Goal: Task Accomplishment & Management: Manage account settings

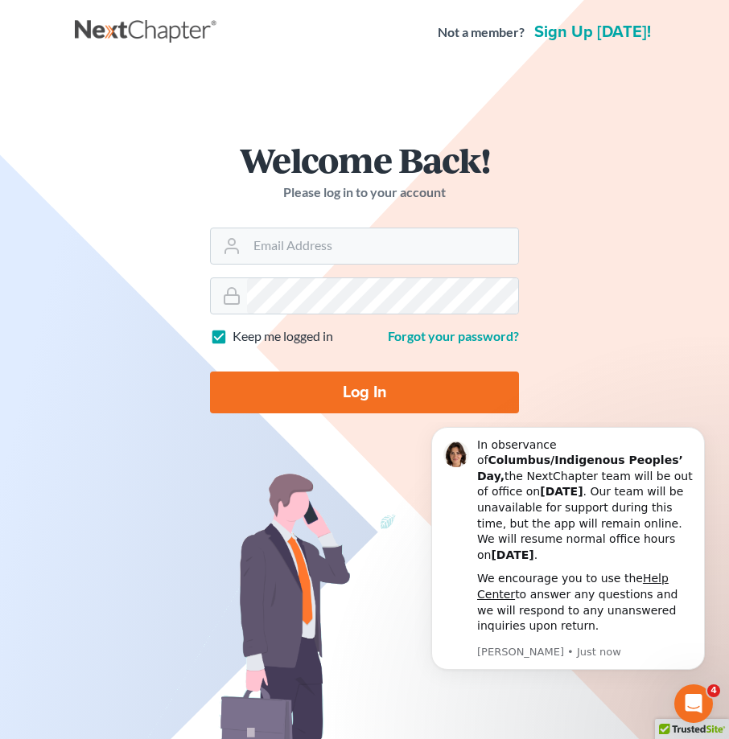
type input "[EMAIL_ADDRESS][DOMAIN_NAME]"
click at [376, 385] on input "Log In" at bounding box center [364, 393] width 309 height 42
type input "Thinking..."
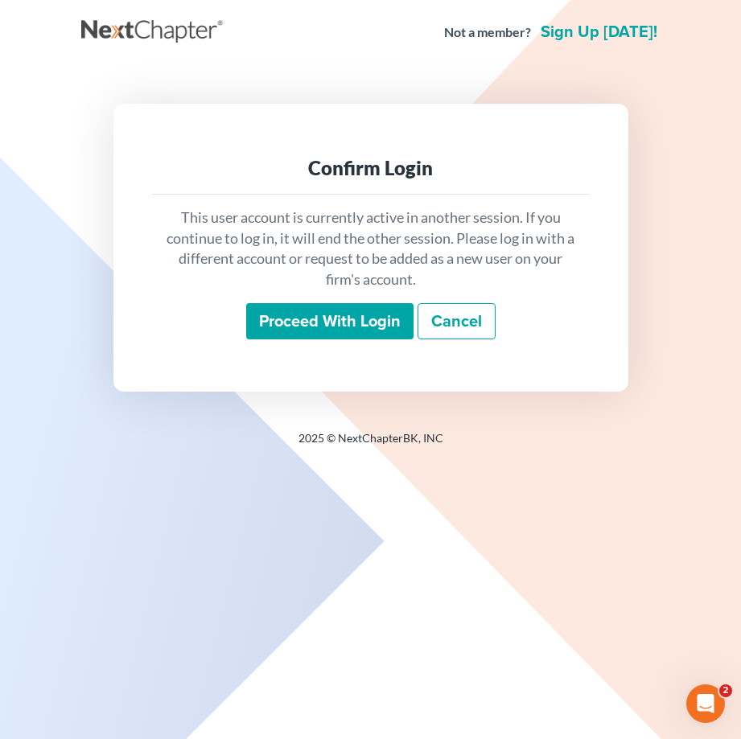
click at [336, 313] on input "Proceed with login" at bounding box center [329, 321] width 167 height 37
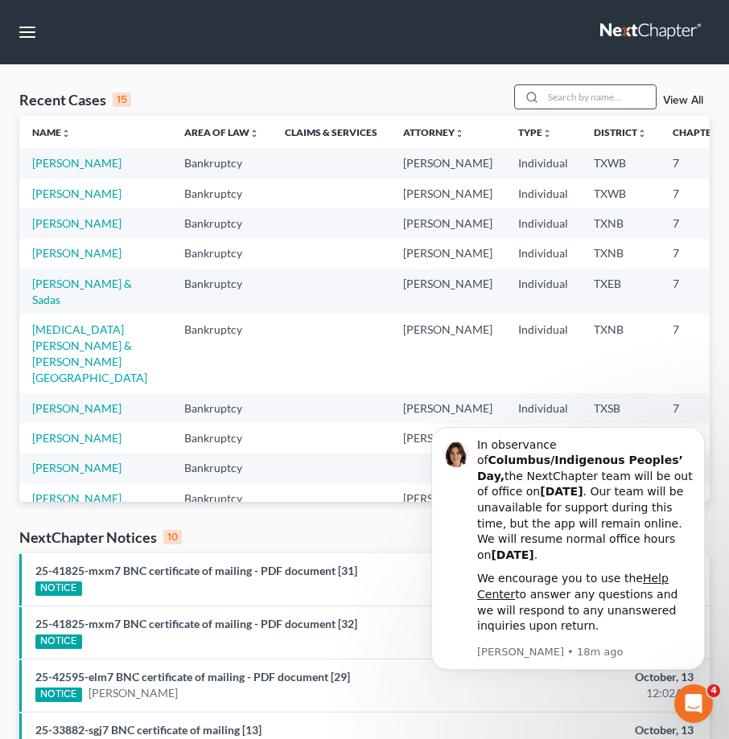
click at [579, 94] on input "search" at bounding box center [599, 96] width 113 height 23
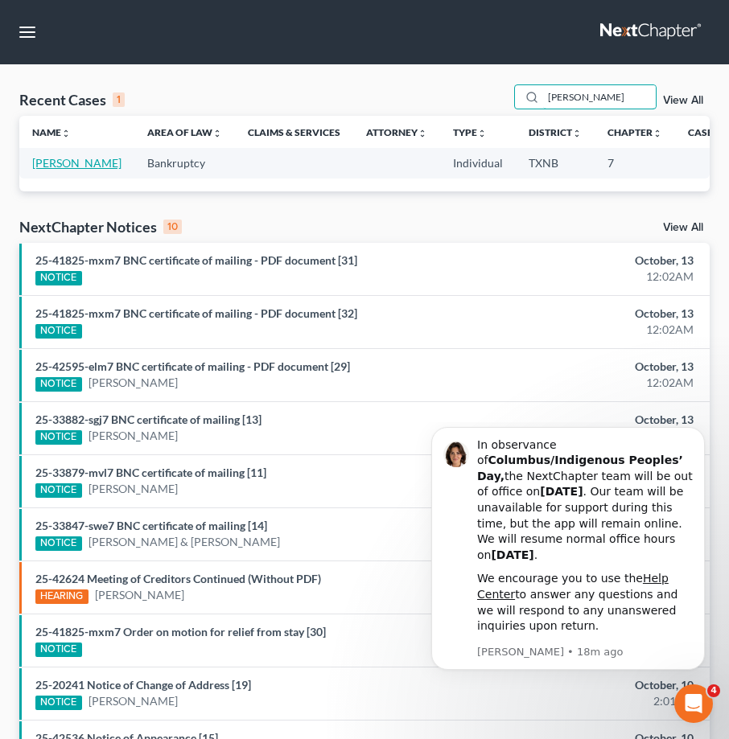
type input "herbert cook"
click at [55, 170] on link "Cook, Herbert" at bounding box center [76, 163] width 89 height 14
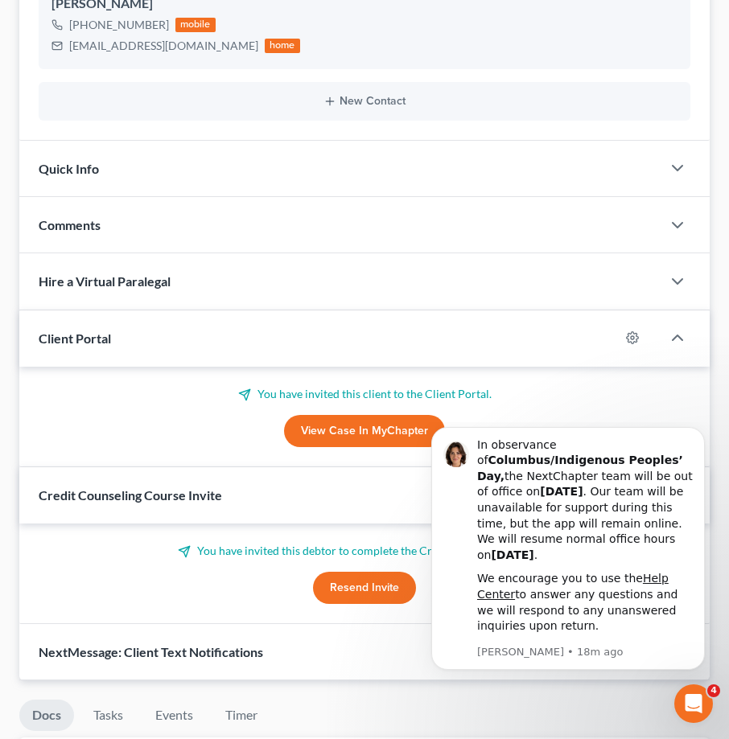
scroll to position [402, 0]
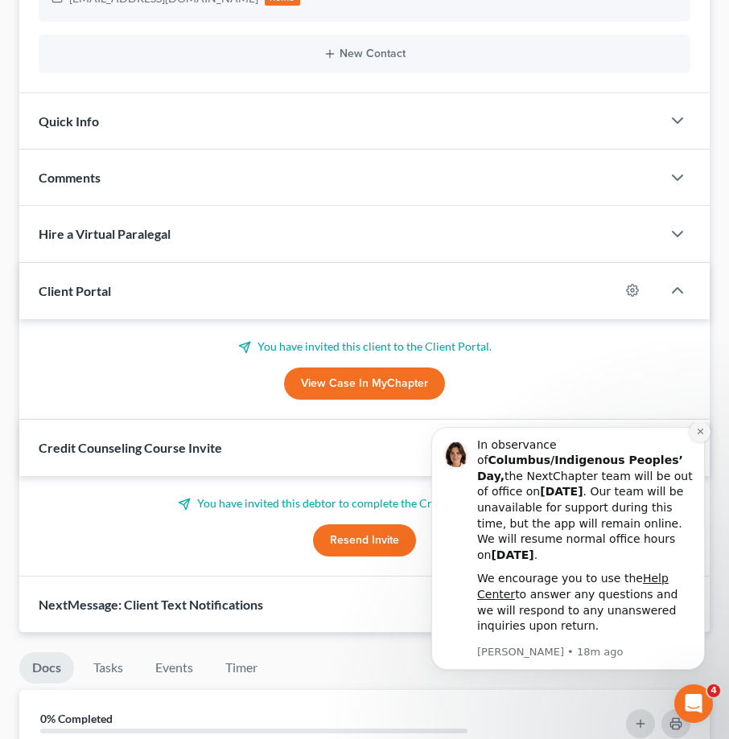
click at [696, 436] on icon "Dismiss notification" at bounding box center [700, 431] width 9 height 9
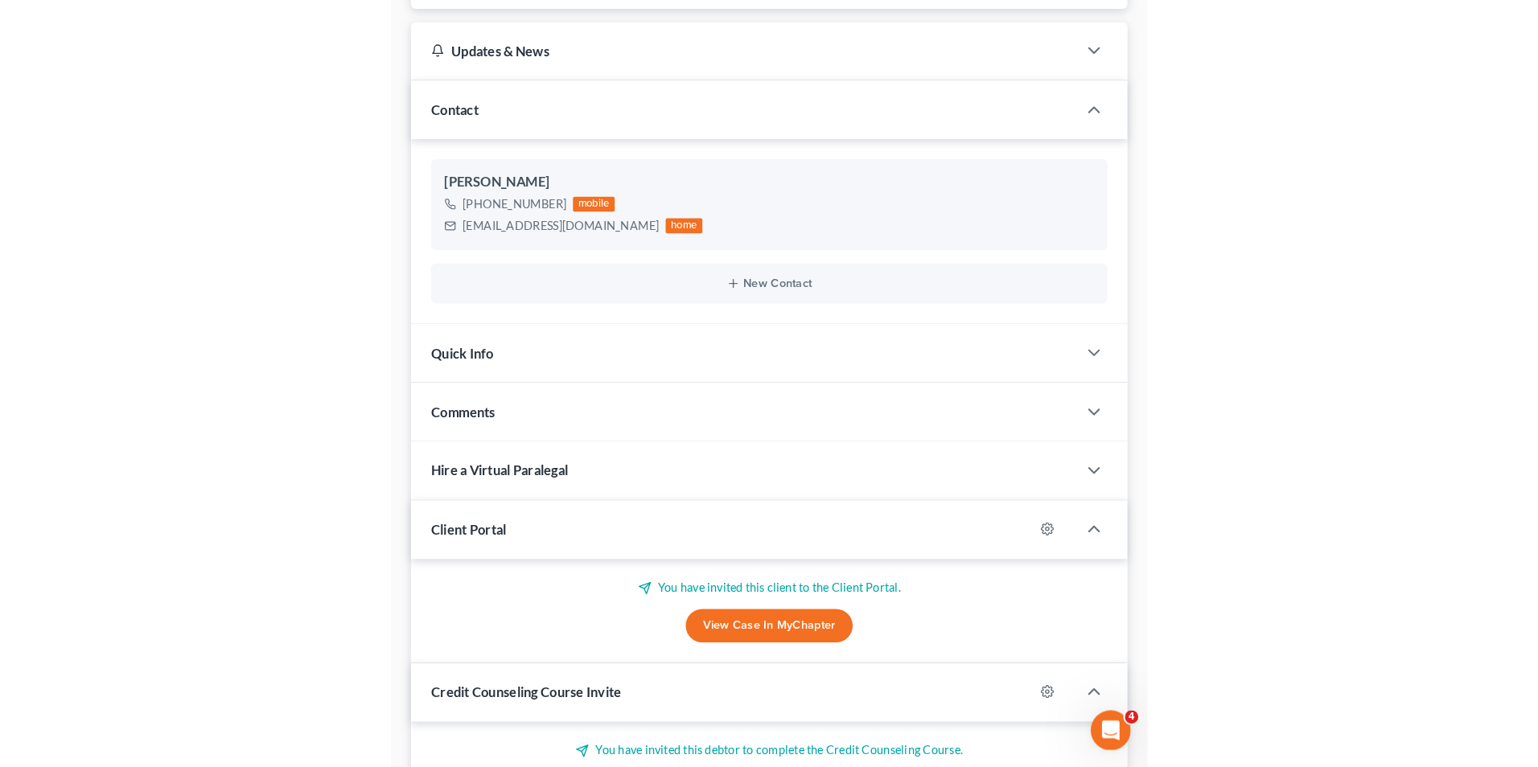
scroll to position [0, 0]
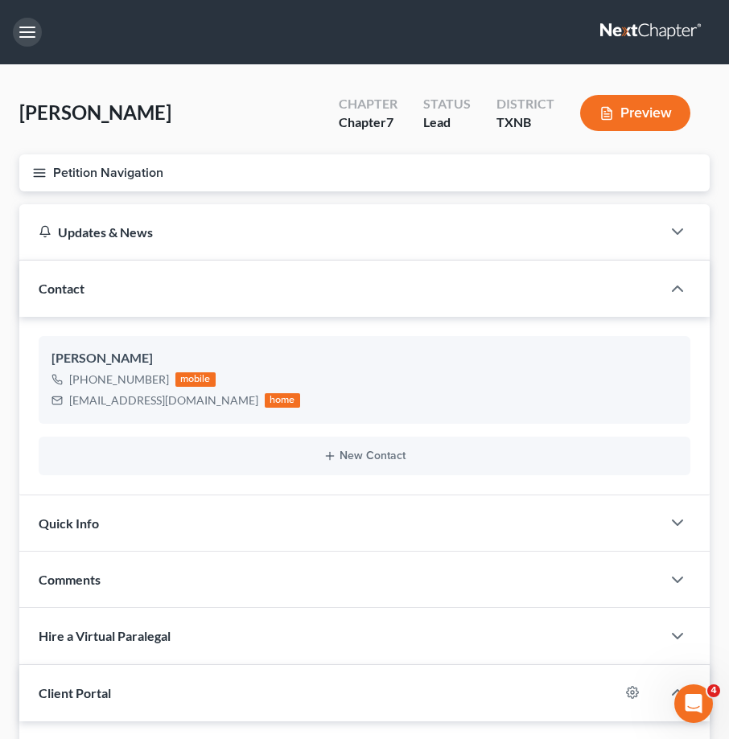
click at [23, 33] on button "button" at bounding box center [27, 32] width 29 height 29
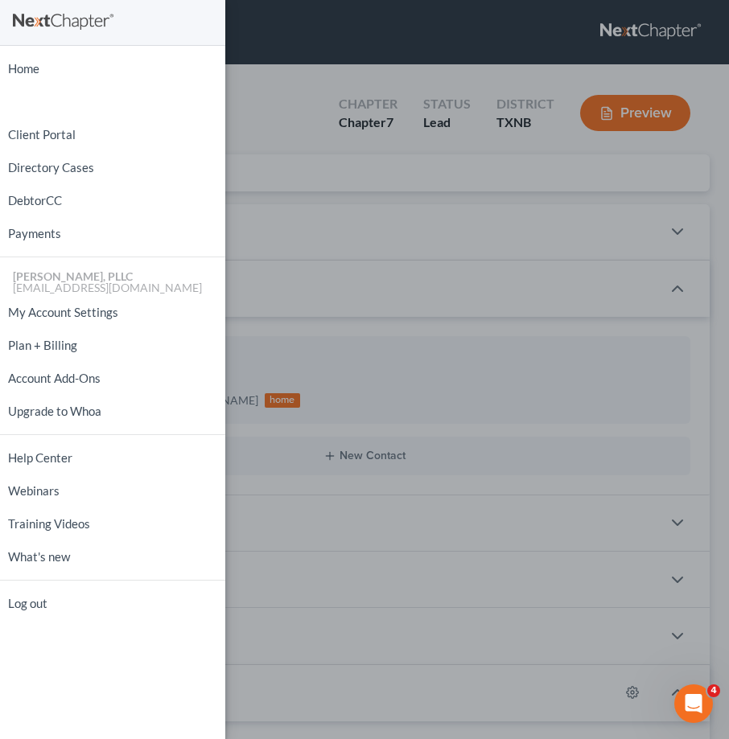
click at [291, 113] on div "Home New Case Client Portal Directory Cases DebtorCC Payments Guy Harvey Holman…" at bounding box center [364, 369] width 729 height 739
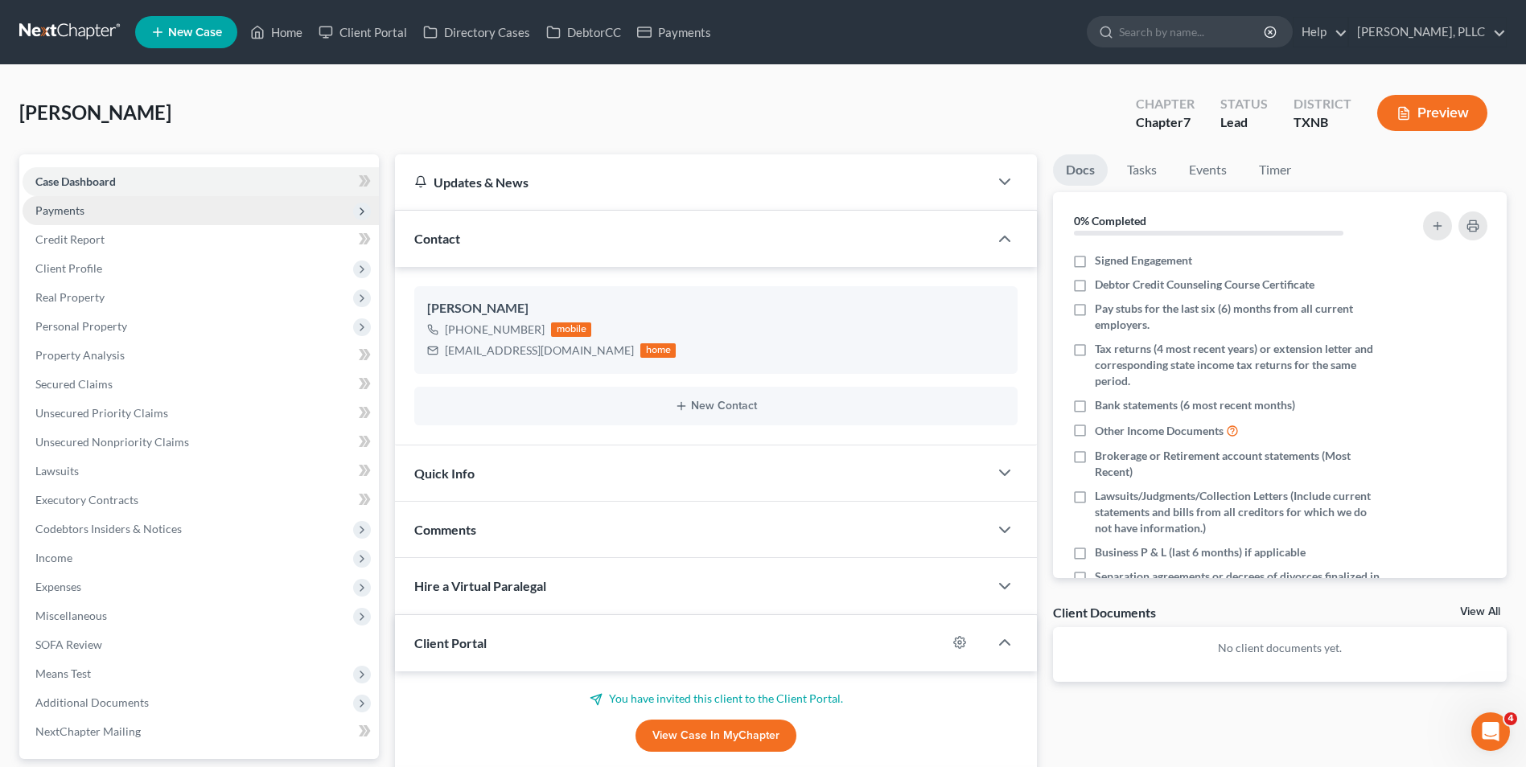
click at [72, 207] on span "Payments" at bounding box center [59, 210] width 49 height 14
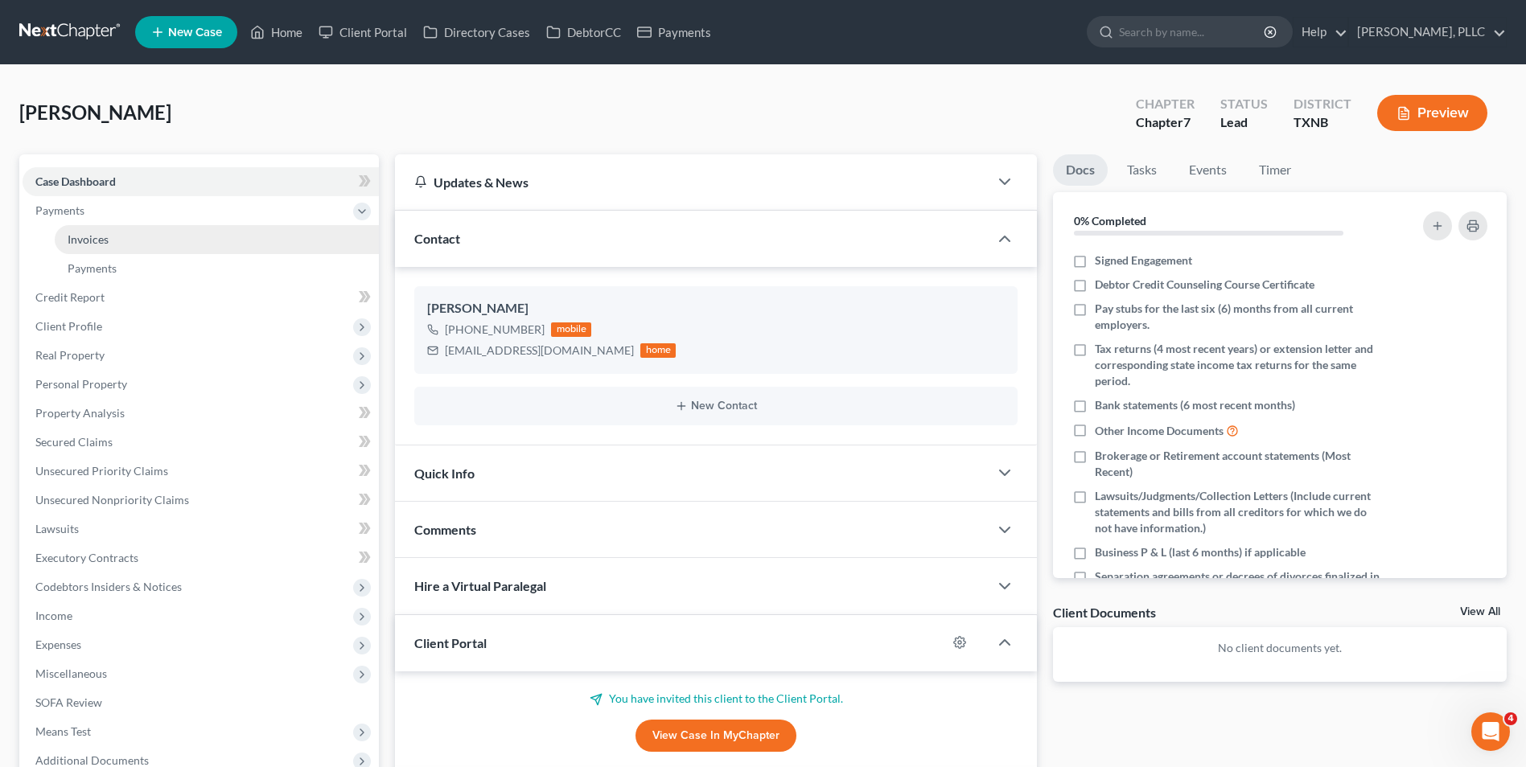
click at [96, 237] on span "Invoices" at bounding box center [88, 239] width 41 height 14
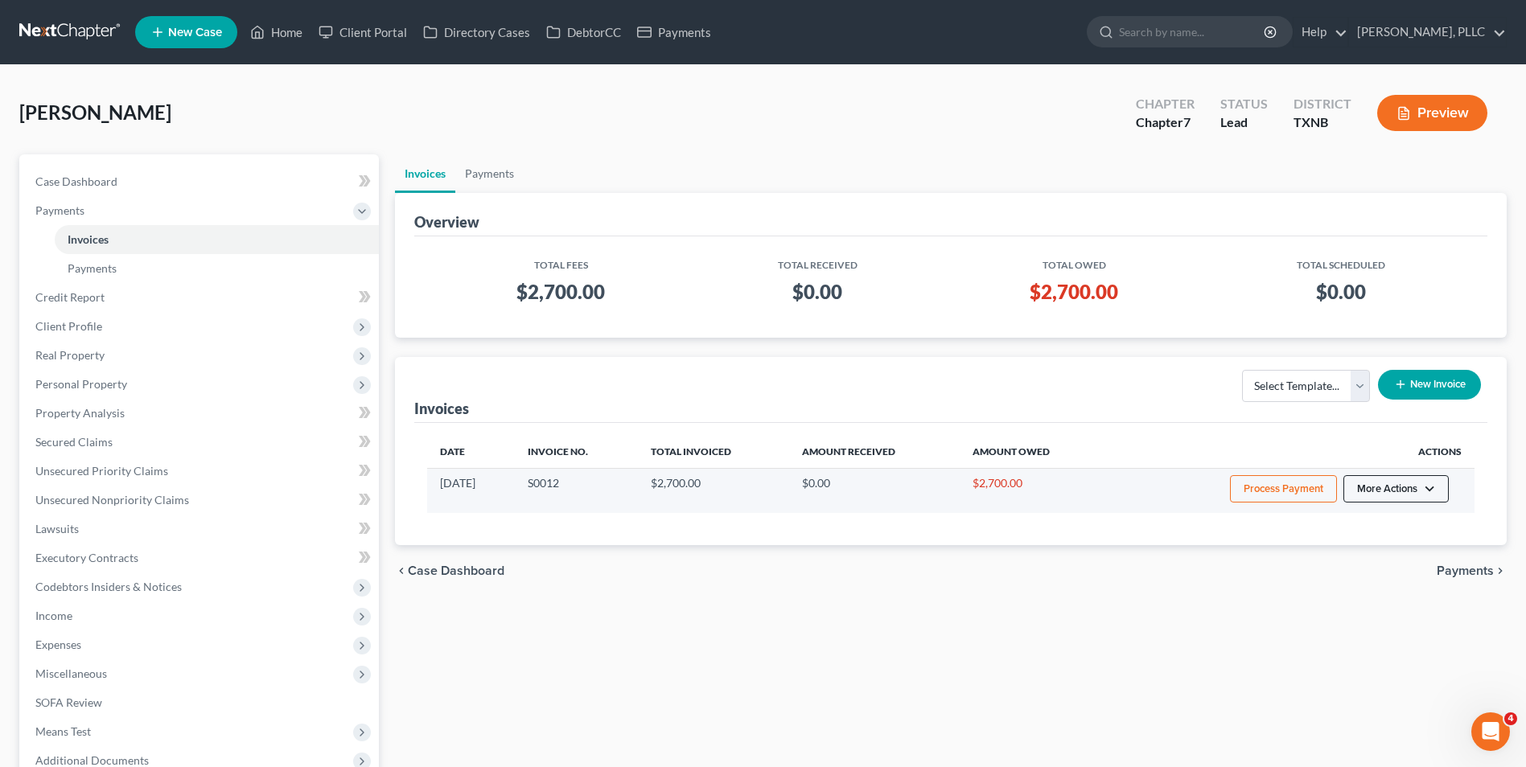
click at [740, 487] on button "More Actions" at bounding box center [1395, 488] width 105 height 27
click at [740, 527] on link "View/Edit" at bounding box center [1418, 522] width 188 height 27
select select "1"
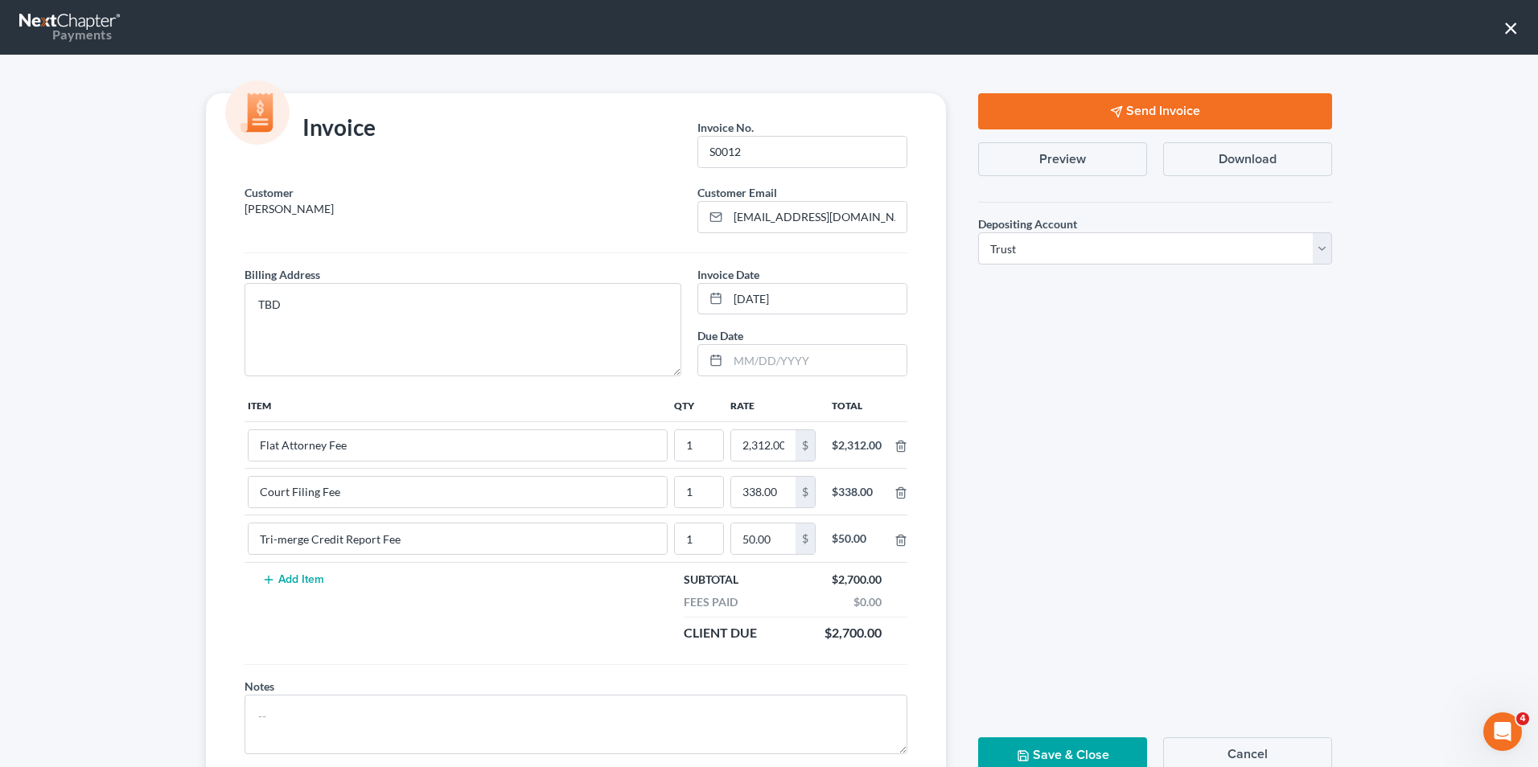
click at [740, 22] on button "×" at bounding box center [1510, 27] width 15 height 26
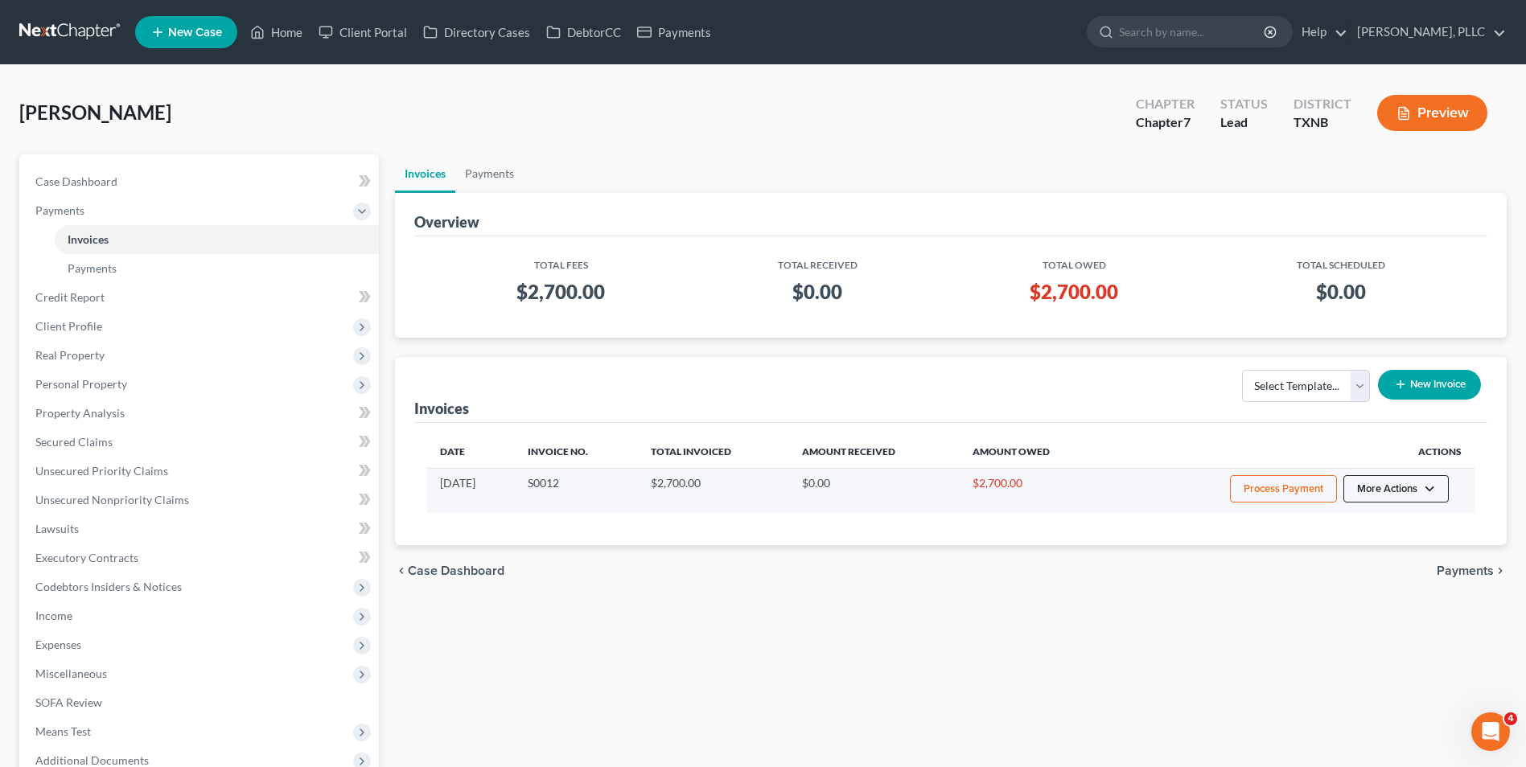
click at [740, 485] on button "More Actions" at bounding box center [1395, 488] width 105 height 27
click at [740, 520] on link "View/Edit" at bounding box center [1418, 522] width 188 height 27
select select "1"
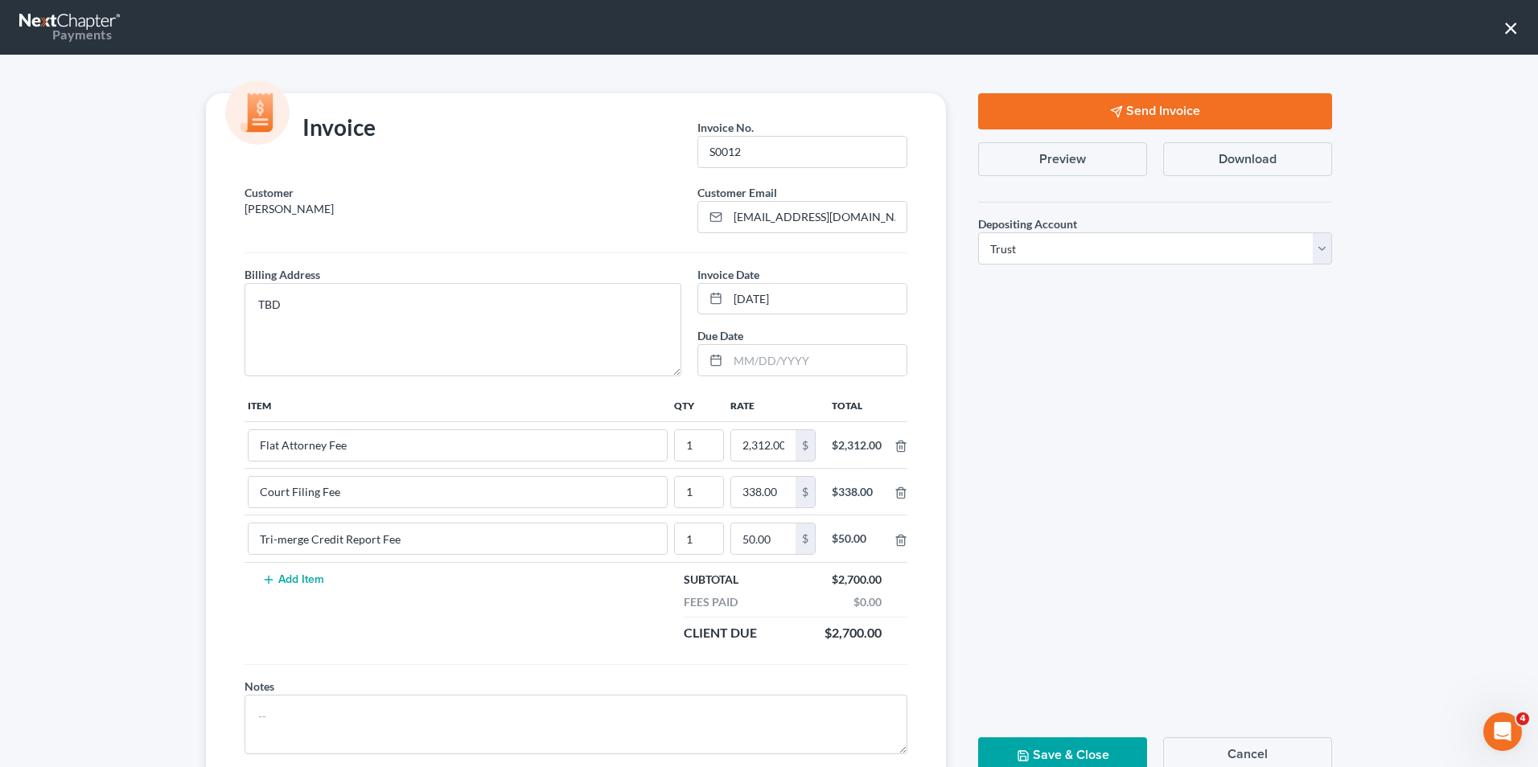
click at [740, 738] on button "Cancel" at bounding box center [1247, 754] width 169 height 34
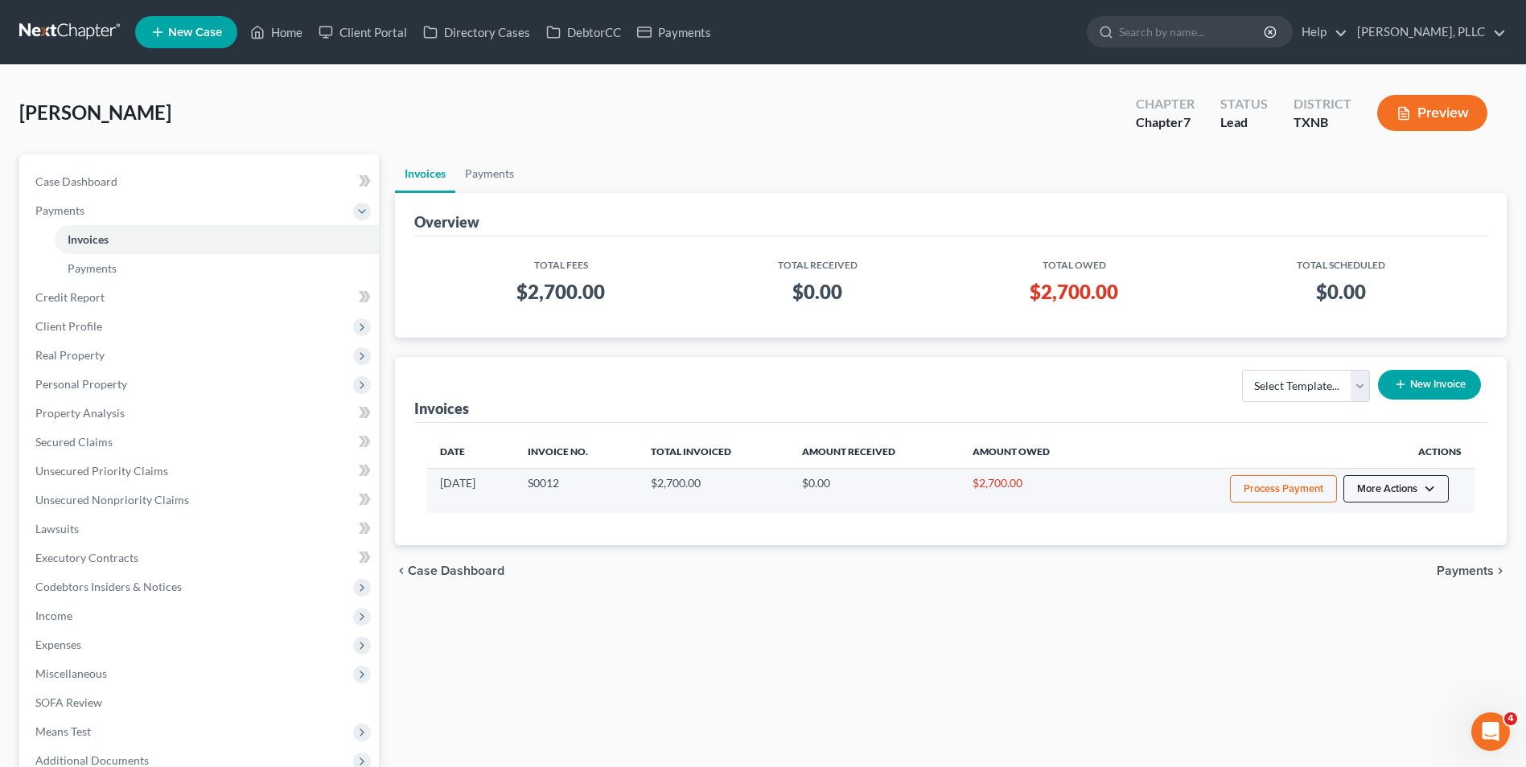
click at [740, 488] on button "More Actions" at bounding box center [1395, 488] width 105 height 27
click at [740, 573] on link "Delete" at bounding box center [1418, 576] width 188 height 27
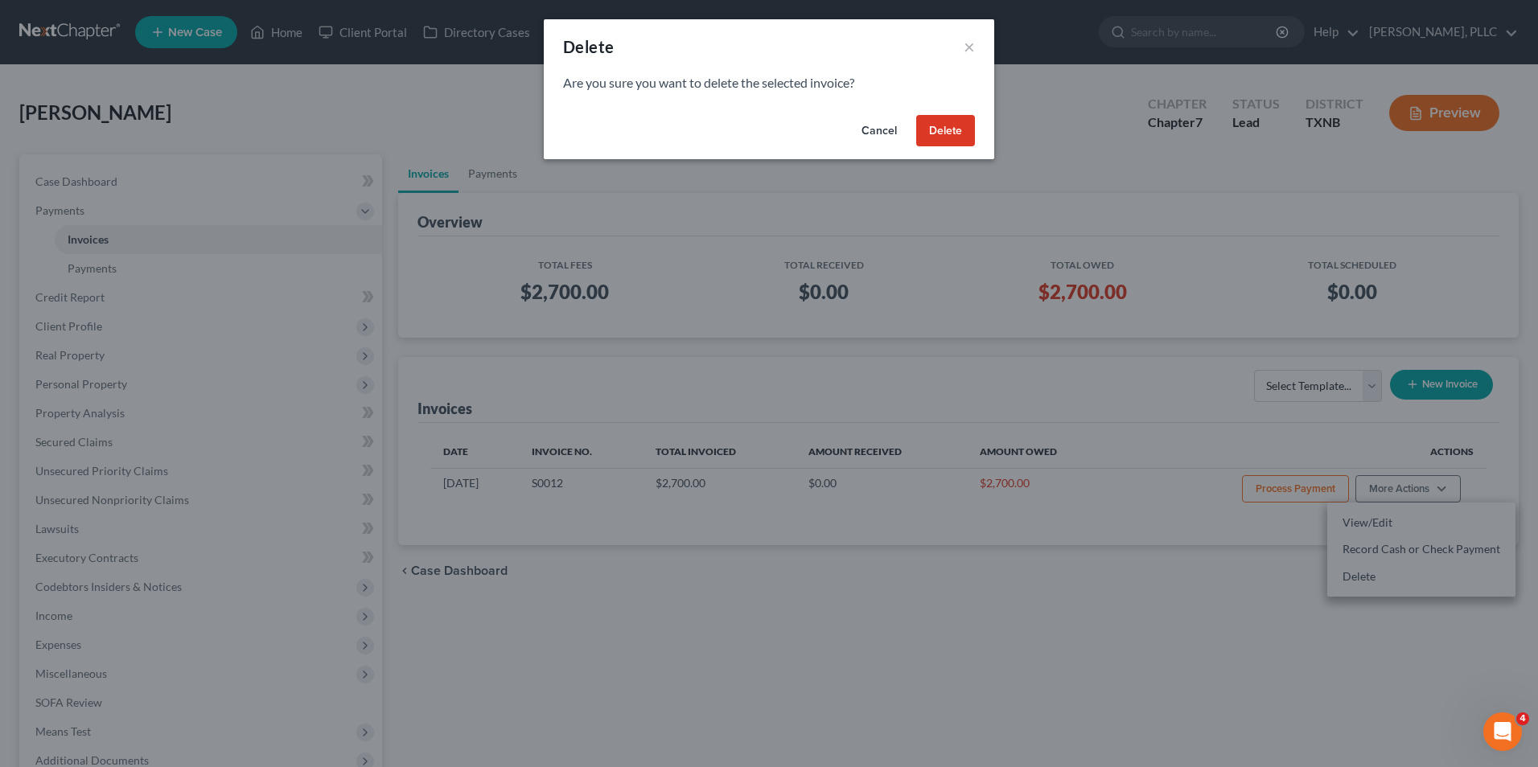
click at [740, 127] on button "Delete" at bounding box center [945, 131] width 59 height 32
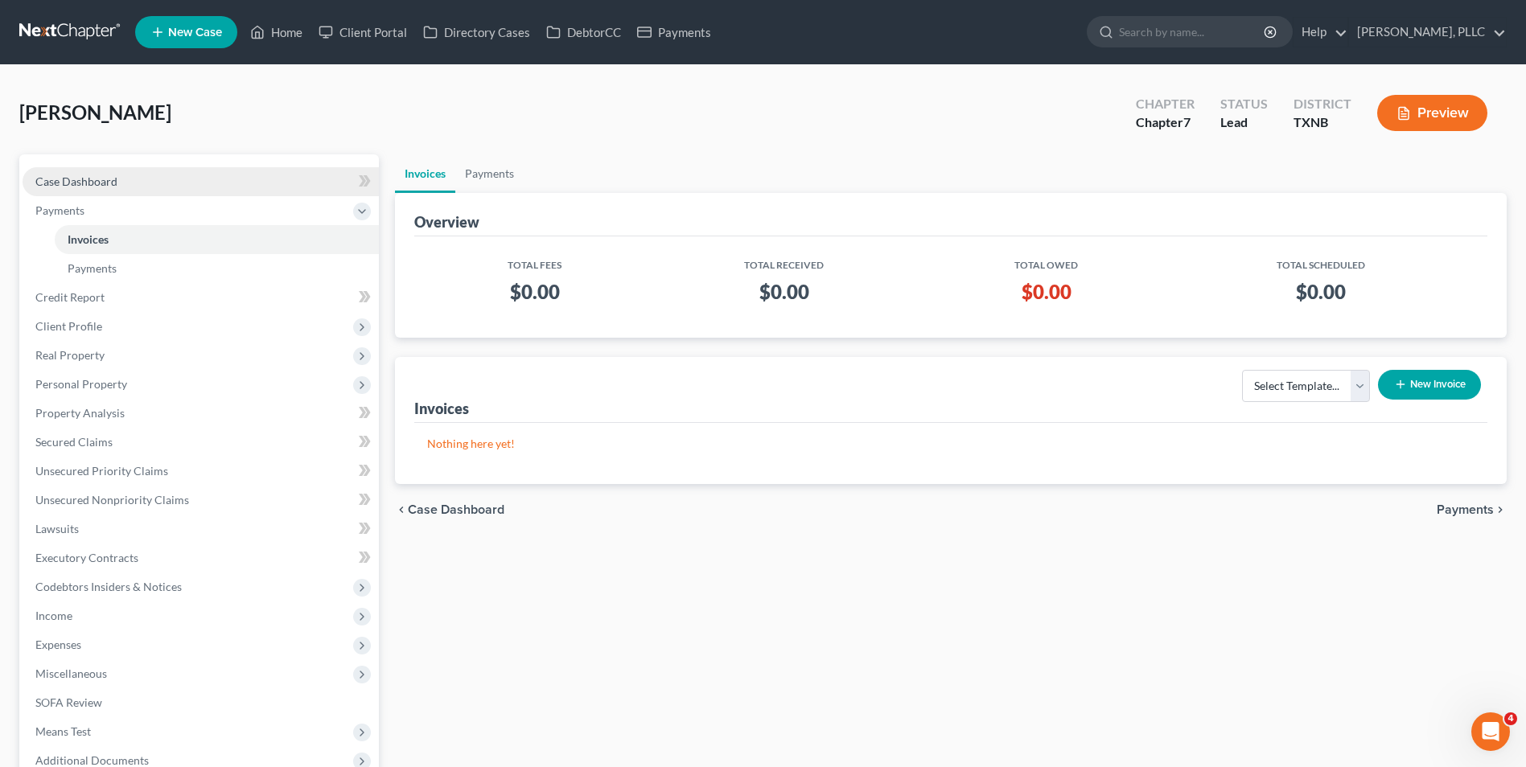
click at [55, 179] on span "Case Dashboard" at bounding box center [76, 182] width 82 height 14
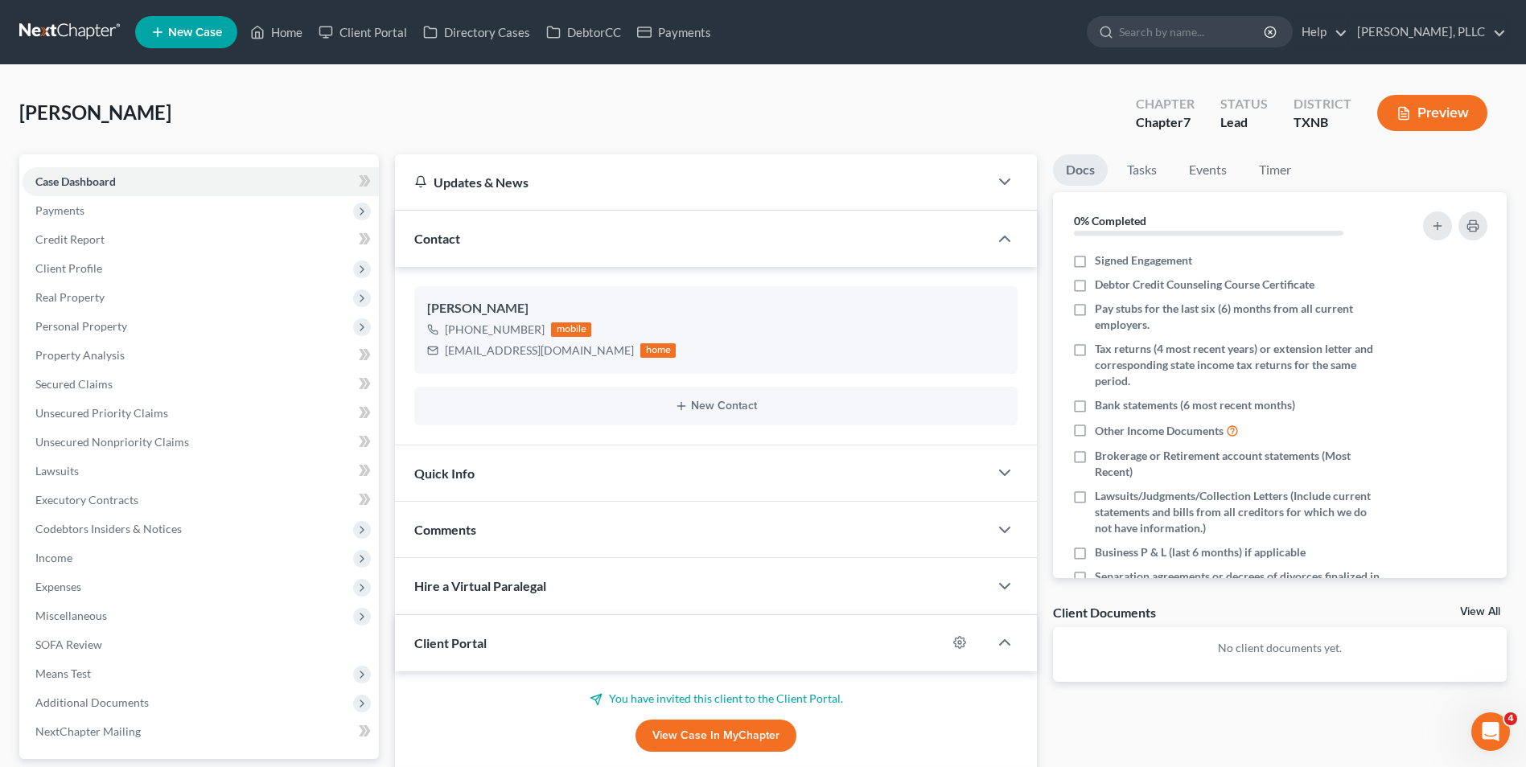
click at [697, 487] on div "Quick Info" at bounding box center [692, 473] width 594 height 55
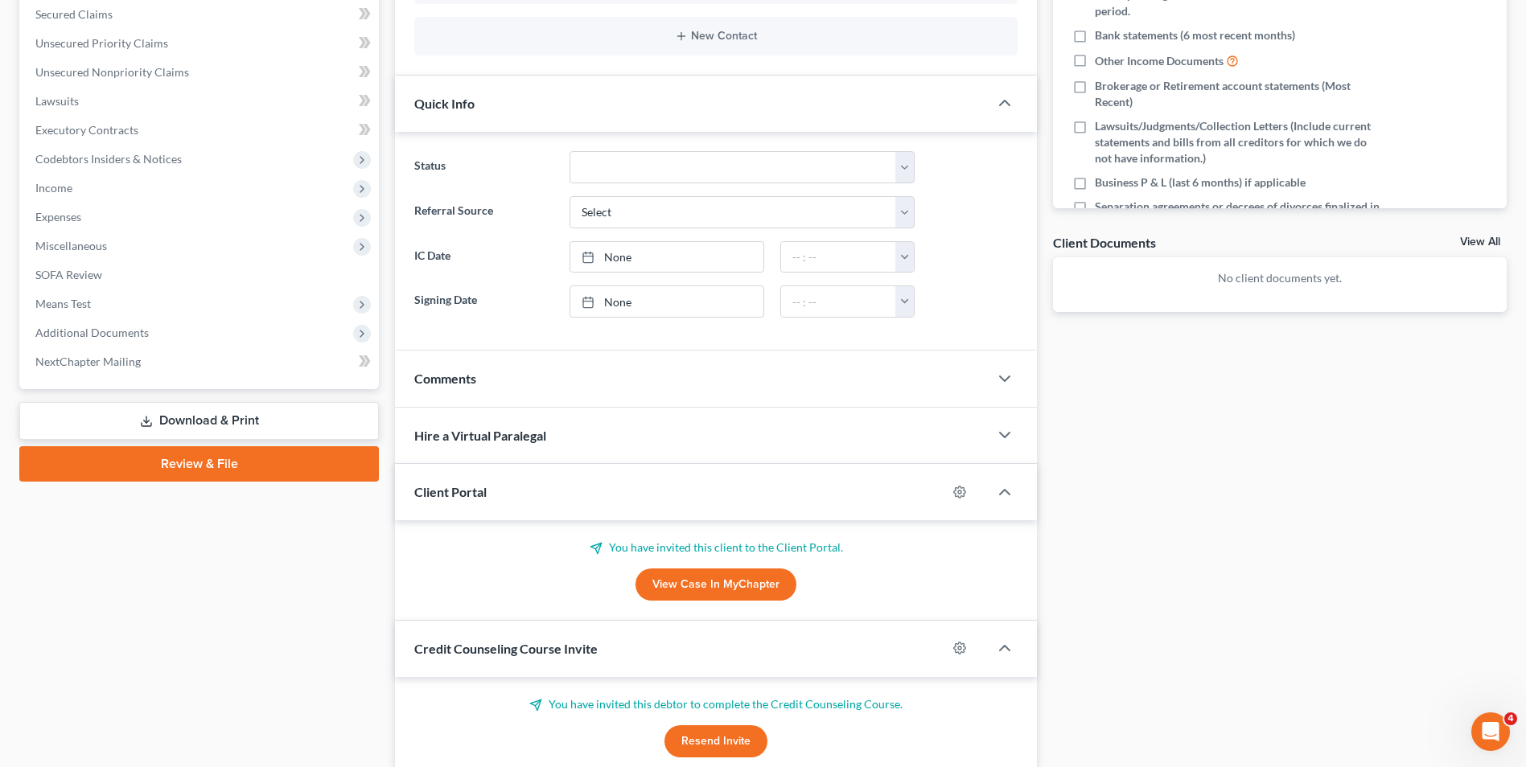
scroll to position [402, 0]
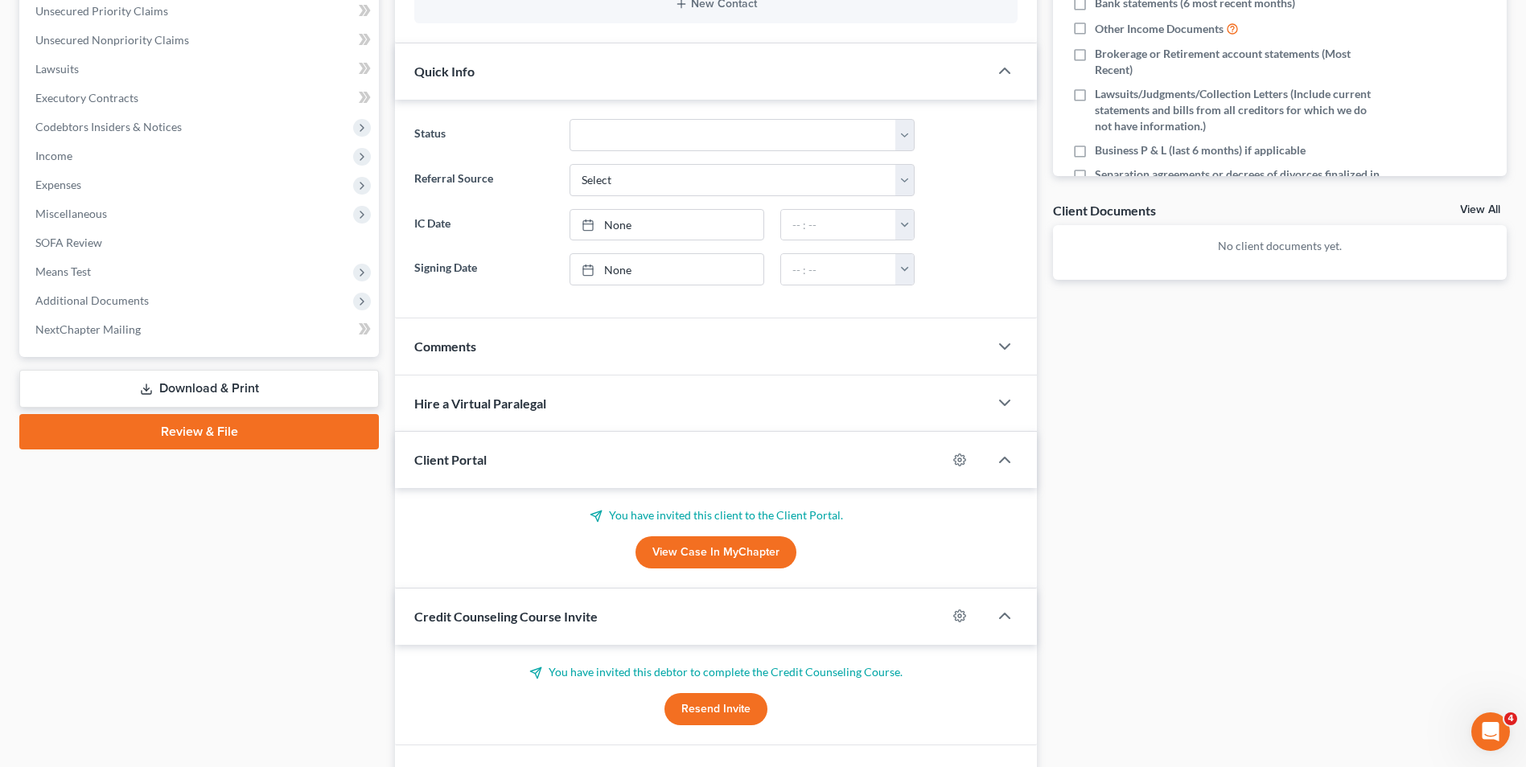
click at [740, 348] on div "Comments" at bounding box center [692, 345] width 594 height 55
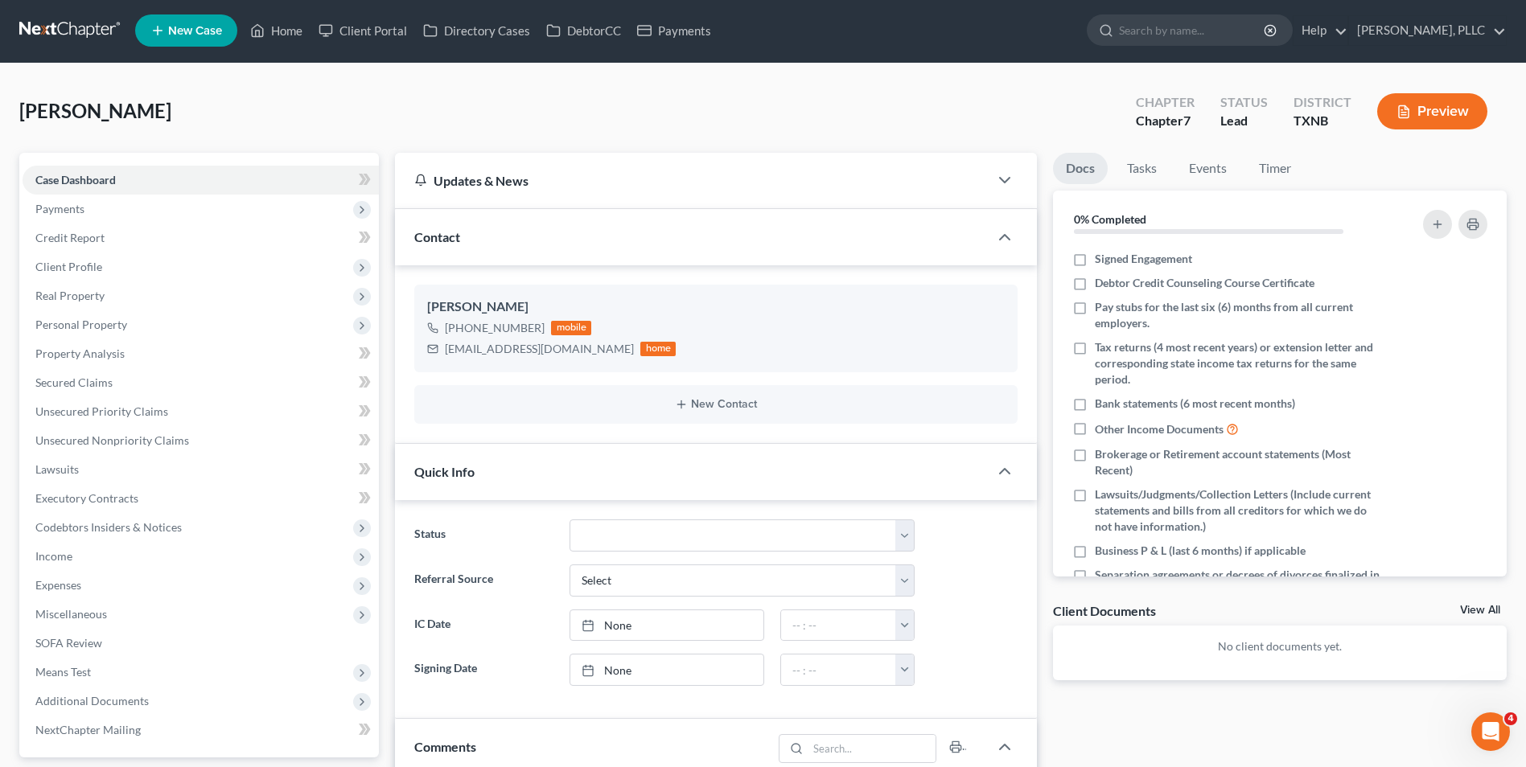
scroll to position [0, 0]
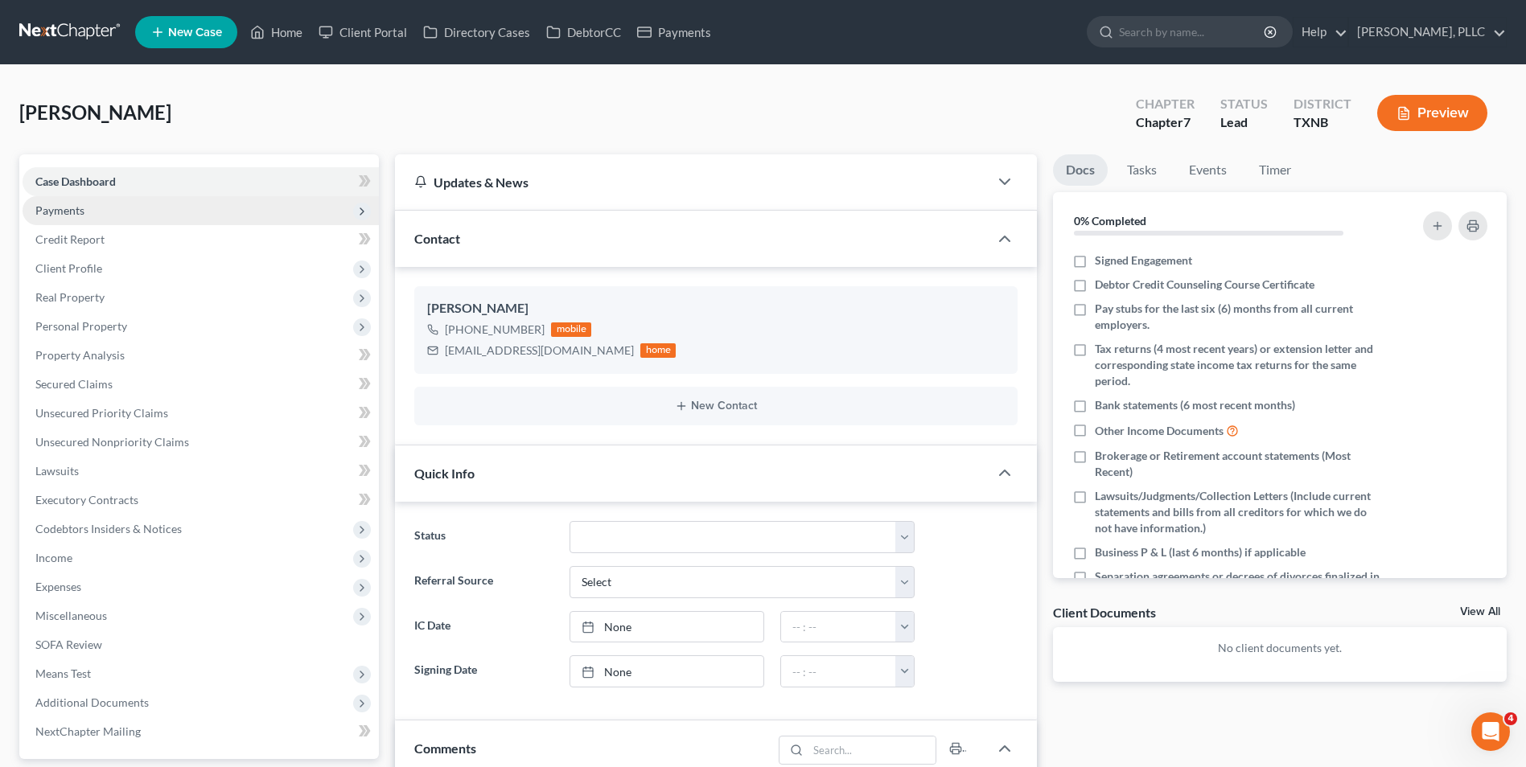
click at [65, 206] on span "Payments" at bounding box center [59, 210] width 49 height 14
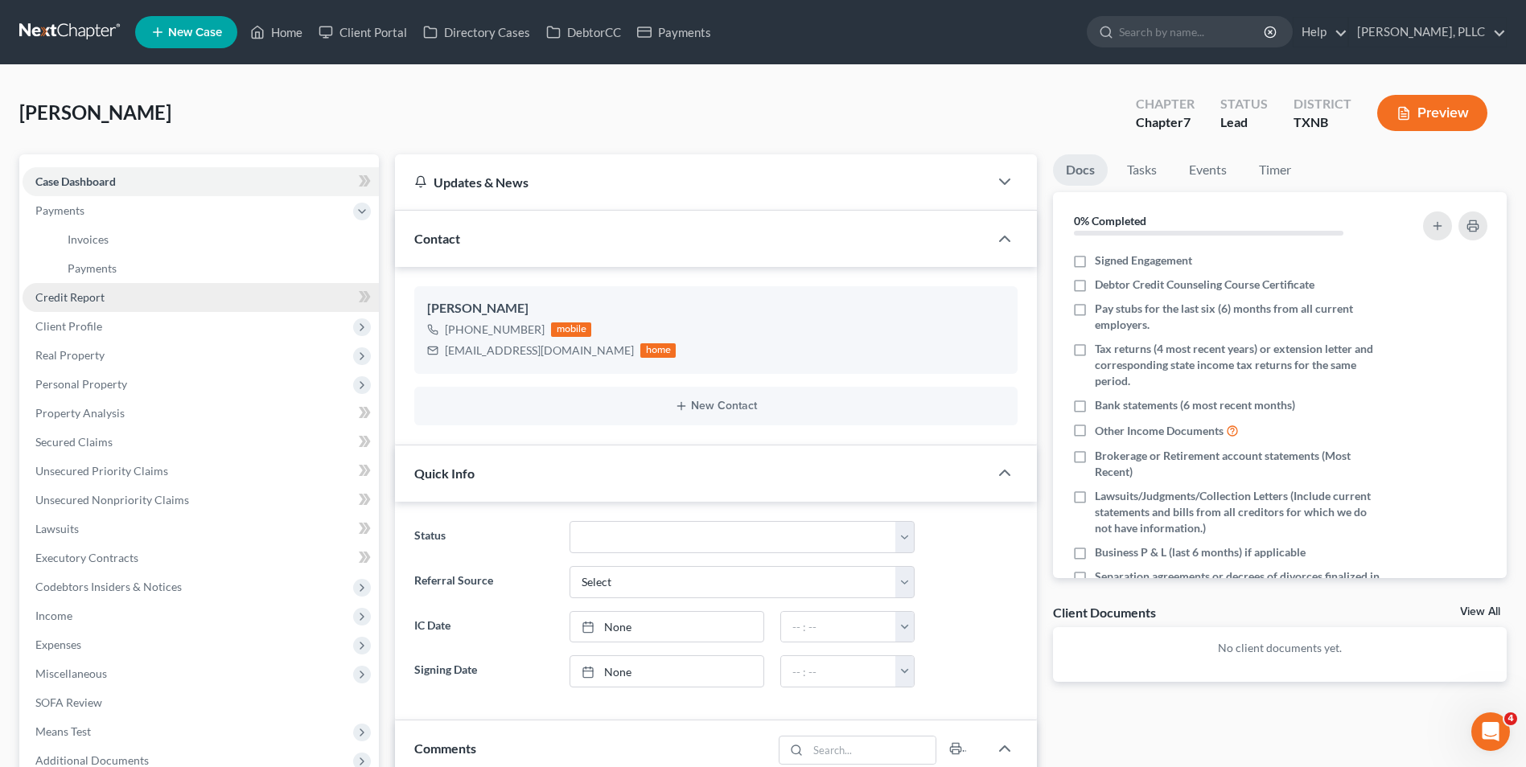
click at [74, 295] on span "Credit Report" at bounding box center [69, 297] width 69 height 14
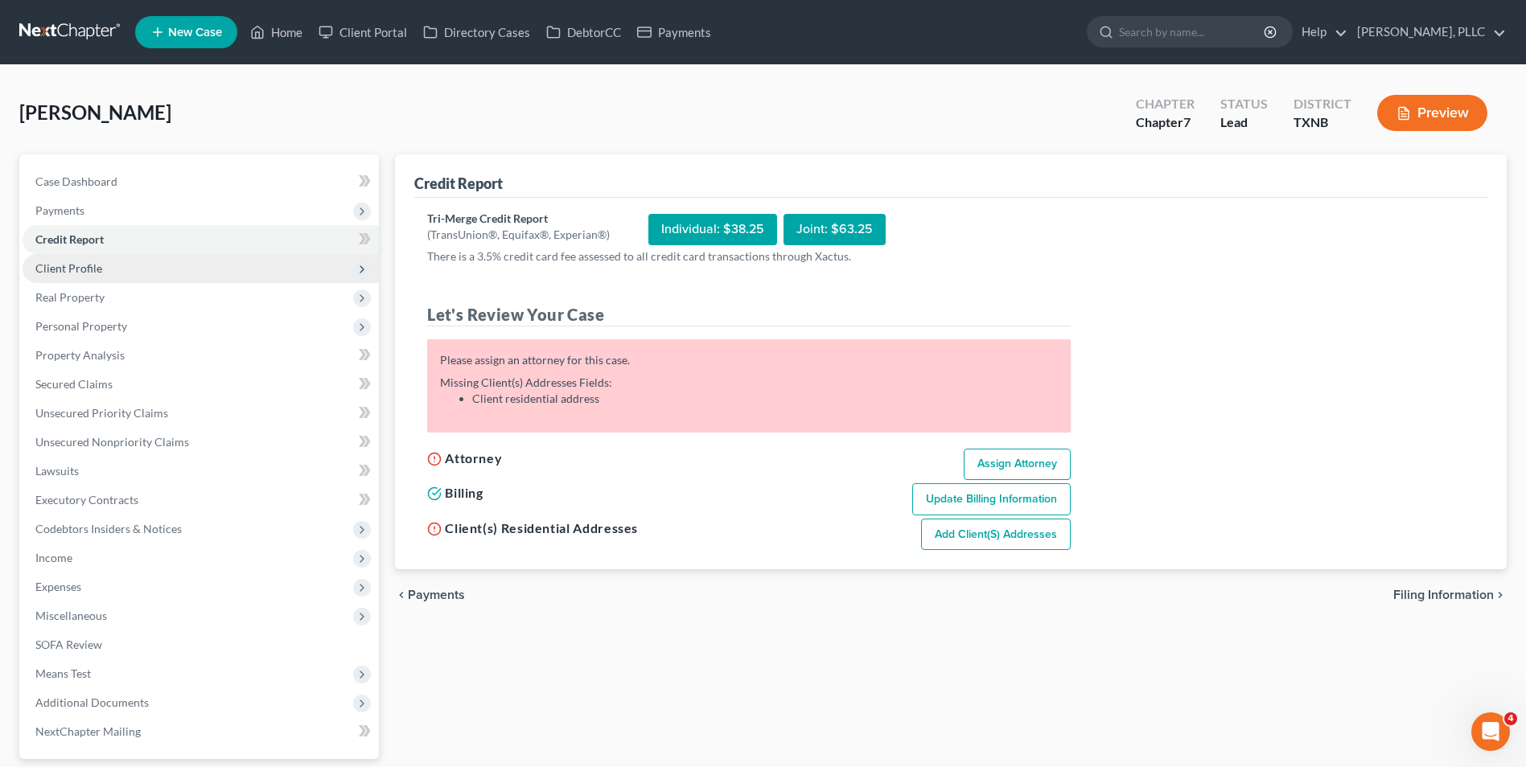
click at [67, 266] on span "Client Profile" at bounding box center [68, 268] width 67 height 14
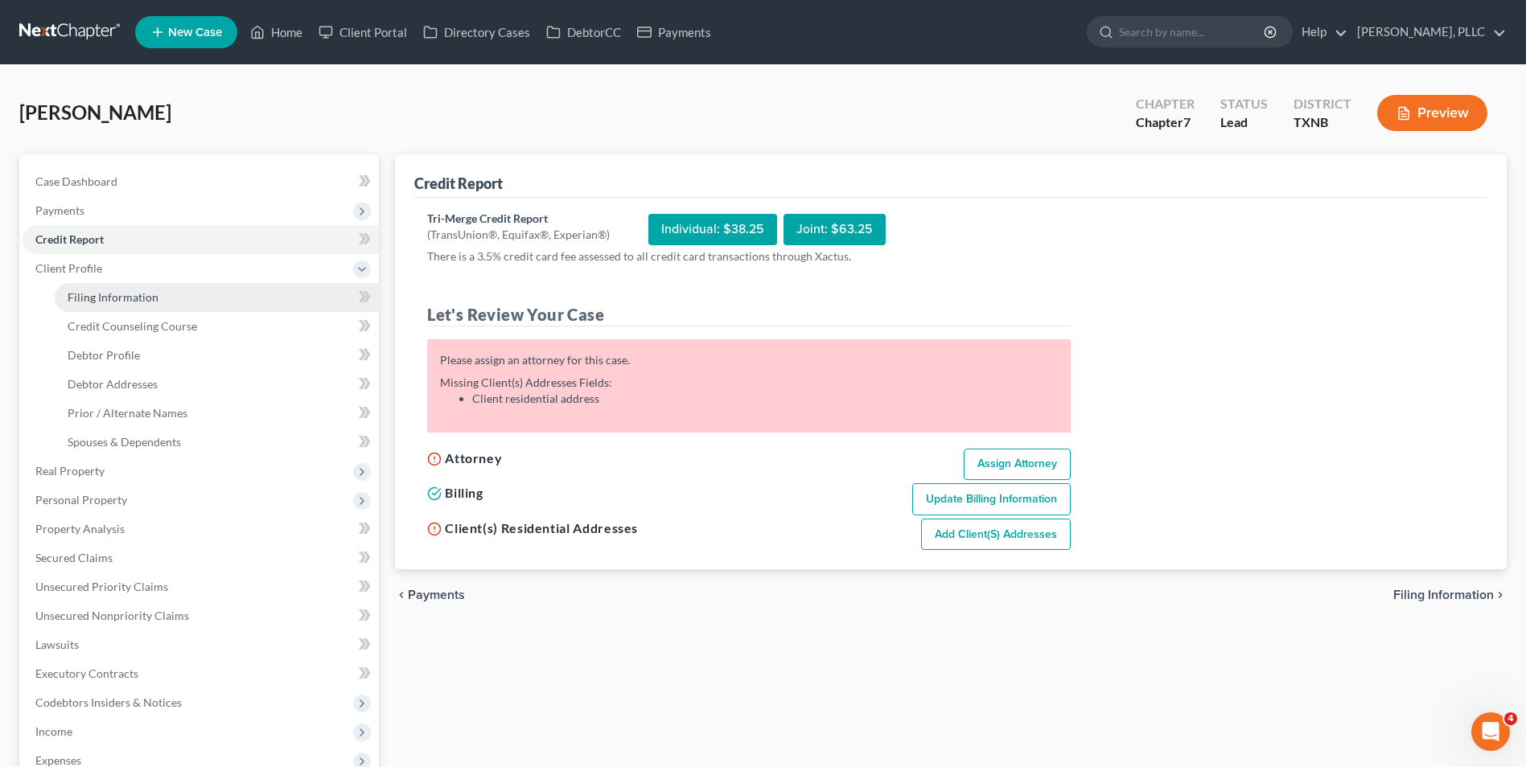
click at [106, 296] on span "Filing Information" at bounding box center [113, 297] width 91 height 14
select select "1"
select select "0"
select select "45"
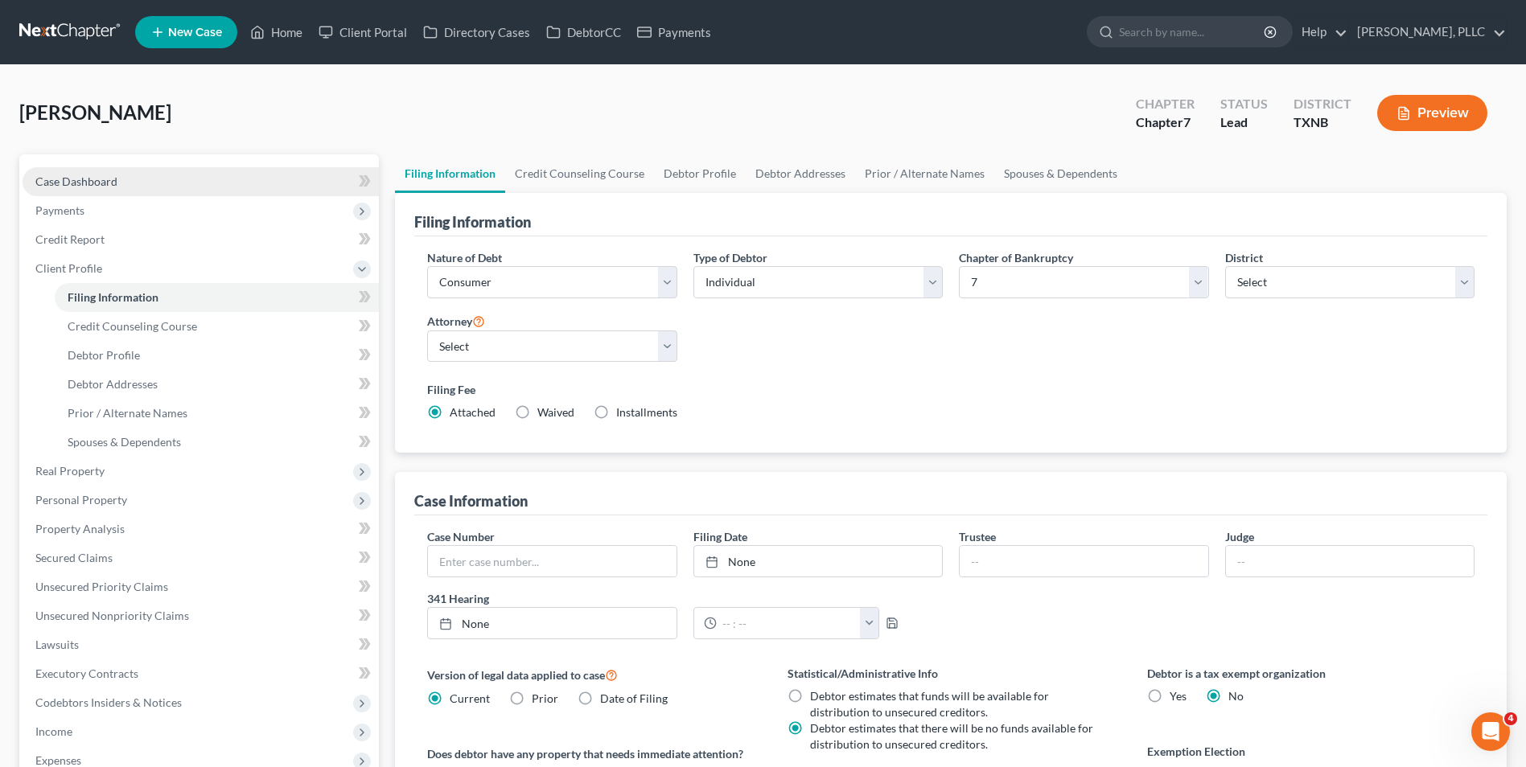
click at [97, 179] on span "Case Dashboard" at bounding box center [76, 182] width 82 height 14
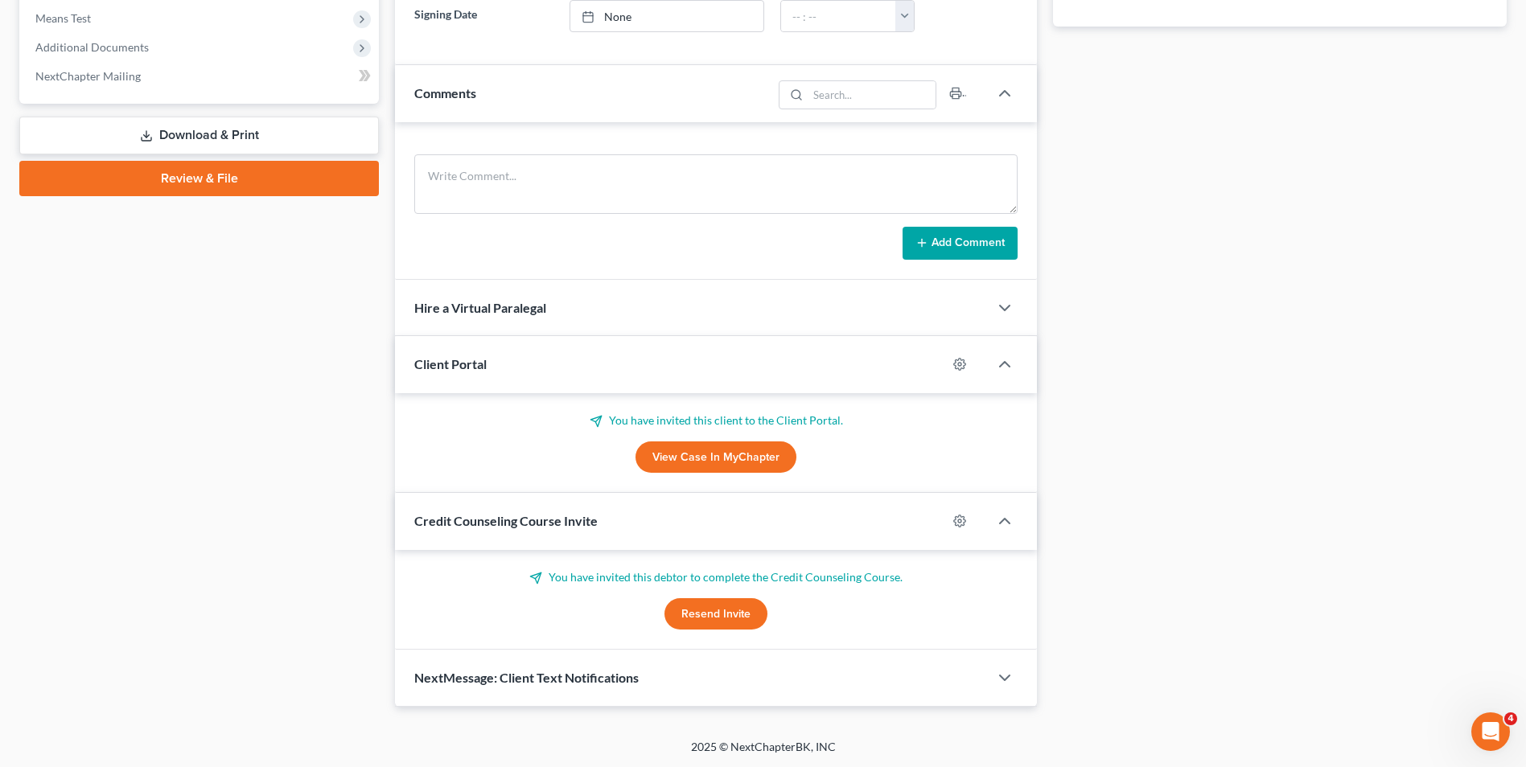
scroll to position [656, 0]
click at [569, 676] on span "NextMessage: Client Text Notifications" at bounding box center [526, 676] width 224 height 15
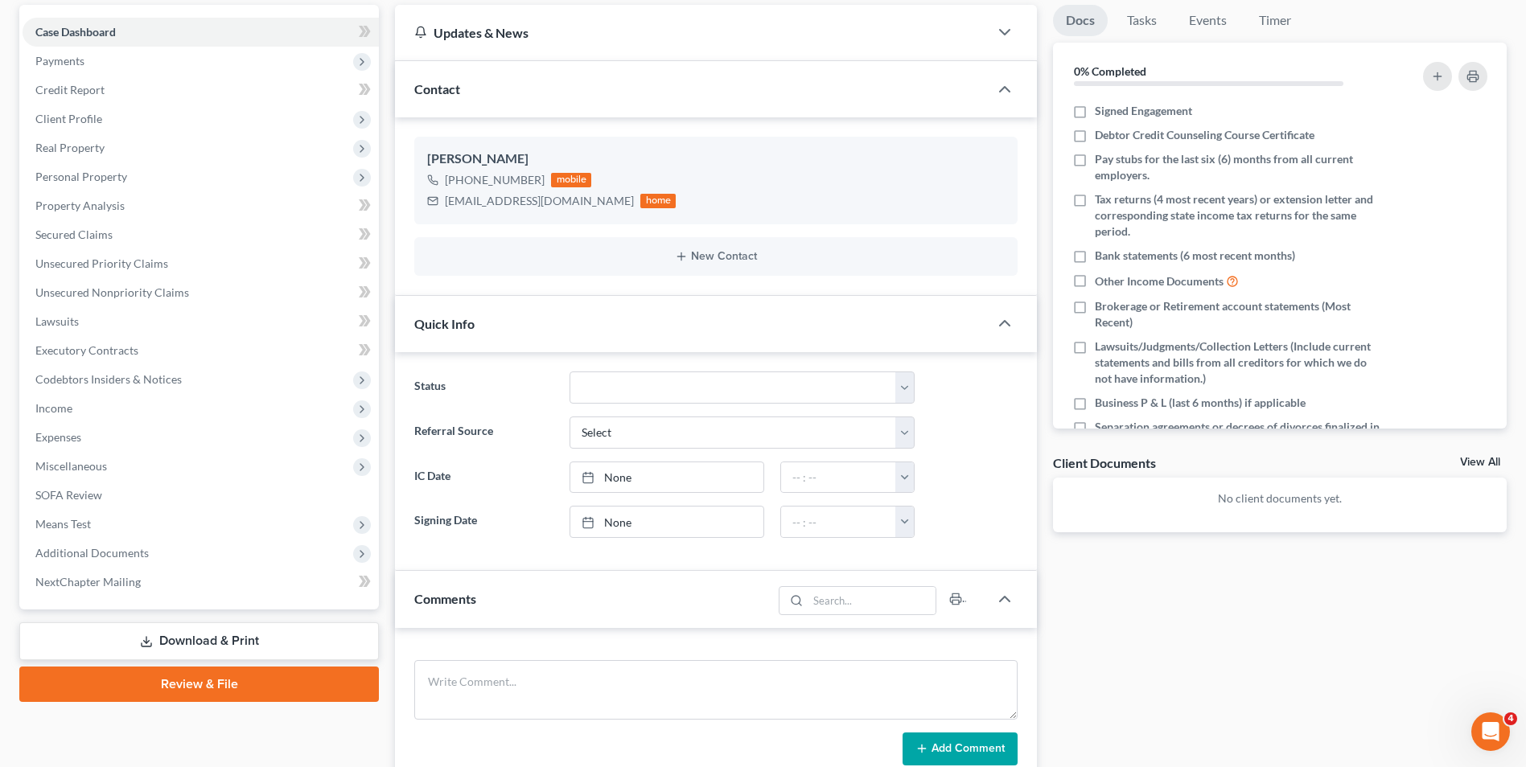
scroll to position [69, 0]
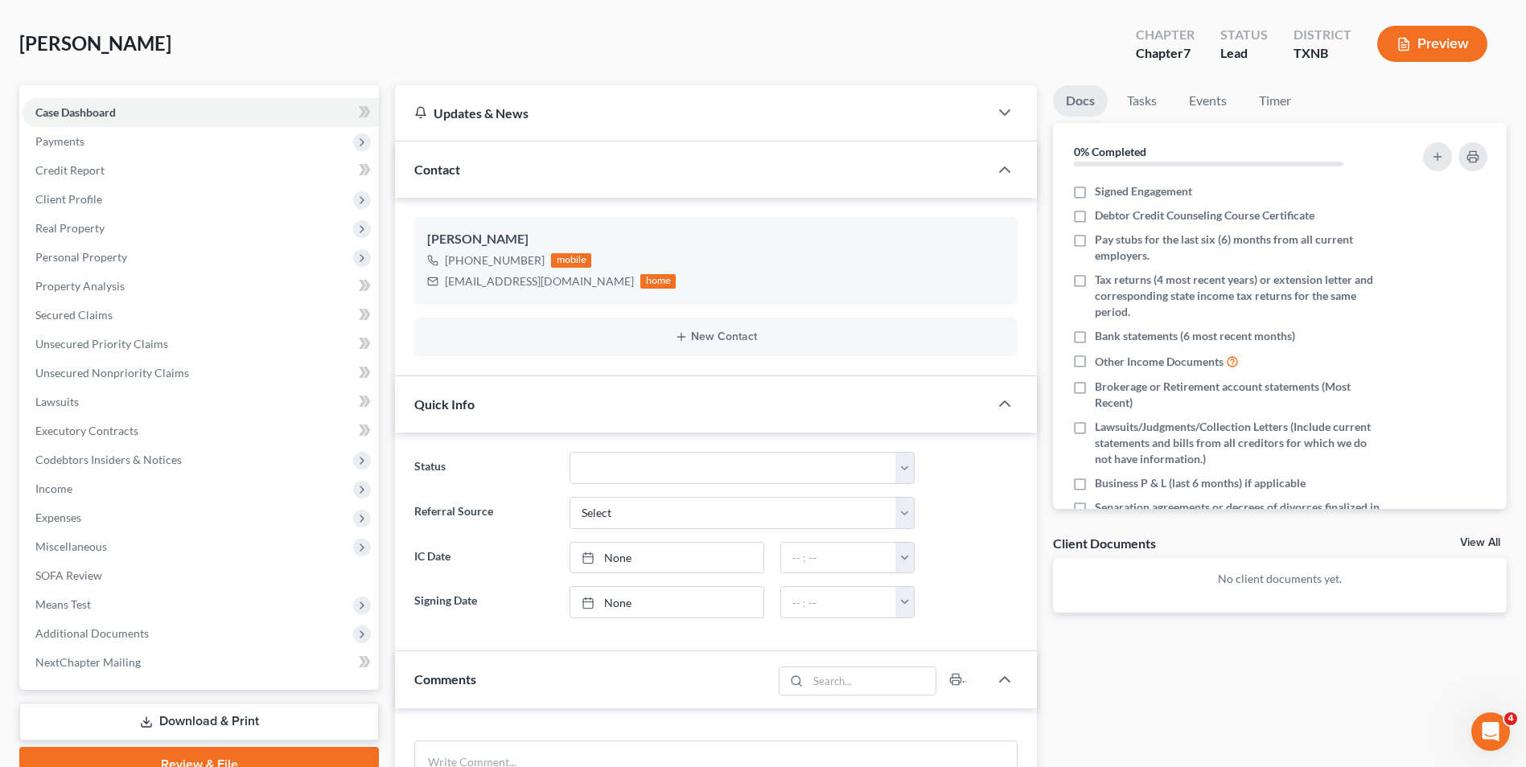
click at [466, 114] on div "Updates & News" at bounding box center [691, 113] width 555 height 17
